Goal: Task Accomplishment & Management: Use online tool/utility

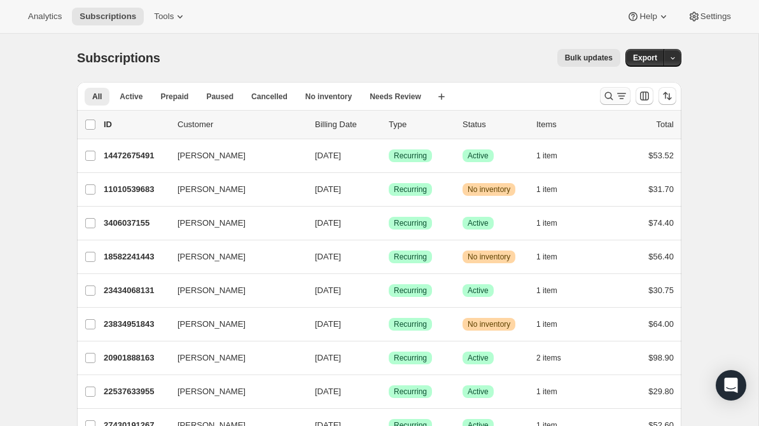
click at [608, 94] on icon "Search and filter results" at bounding box center [608, 96] width 13 height 13
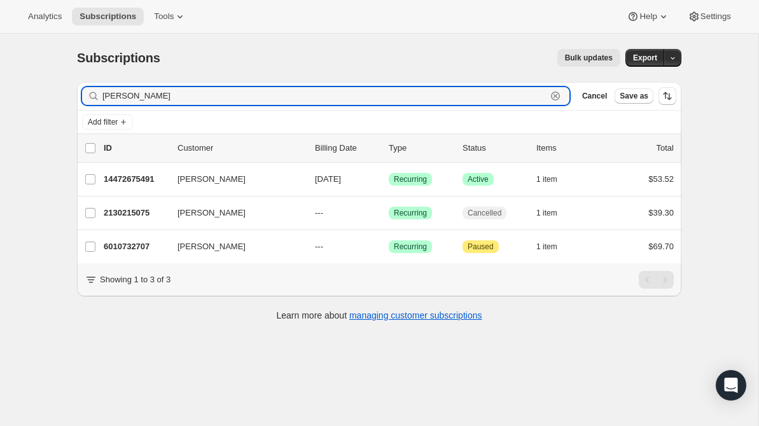
type input "[PERSON_NAME]"
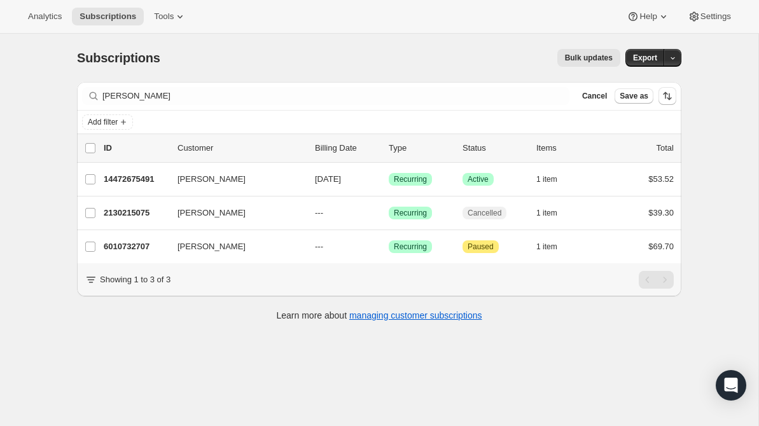
click at [556, 96] on div "[PERSON_NAME] Clear" at bounding box center [325, 96] width 487 height 18
click at [555, 95] on div "[PERSON_NAME] Clear" at bounding box center [325, 96] width 487 height 18
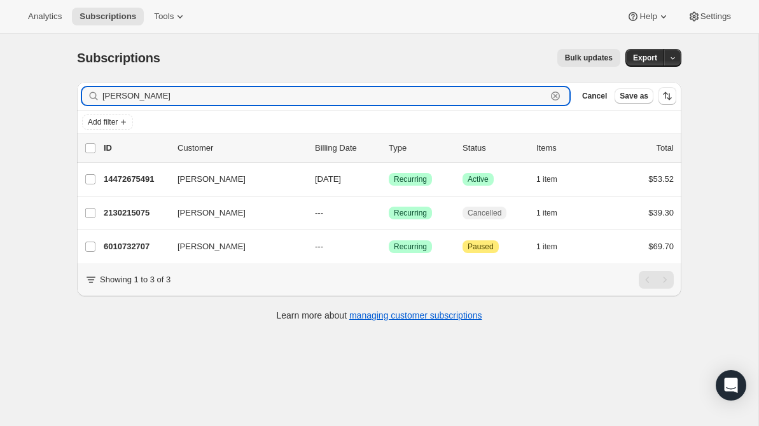
click at [554, 95] on icon "button" at bounding box center [555, 96] width 13 height 13
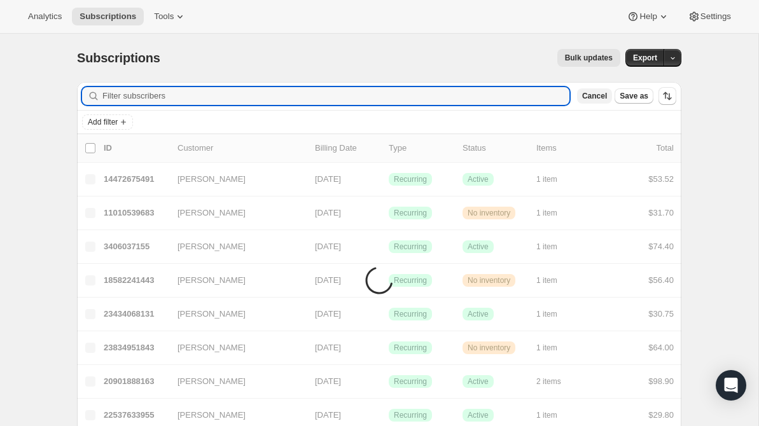
click at [484, 65] on div "Bulk updates" at bounding box center [398, 58] width 445 height 18
click at [590, 98] on span "Cancel" at bounding box center [594, 96] width 25 height 10
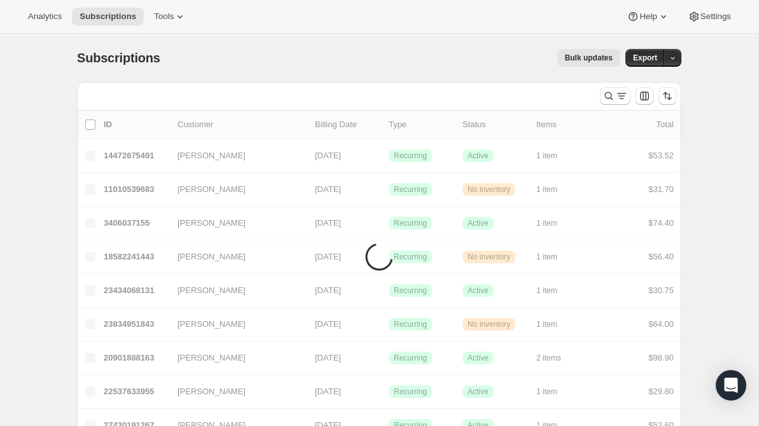
click at [592, 93] on div "All Active Prepaid Paused Cancelled No inventory Needs Review More views" at bounding box center [379, 96] width 604 height 28
